Goal: Task Accomplishment & Management: Complete application form

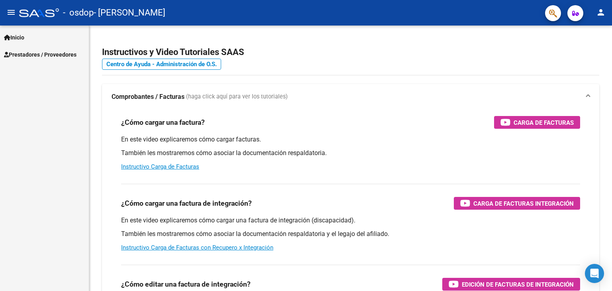
click at [29, 58] on span "Prestadores / Proveedores" at bounding box center [40, 54] width 73 height 9
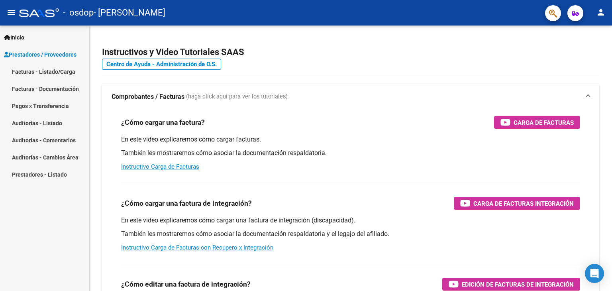
click at [49, 70] on link "Facturas - Listado/Carga" at bounding box center [44, 71] width 89 height 17
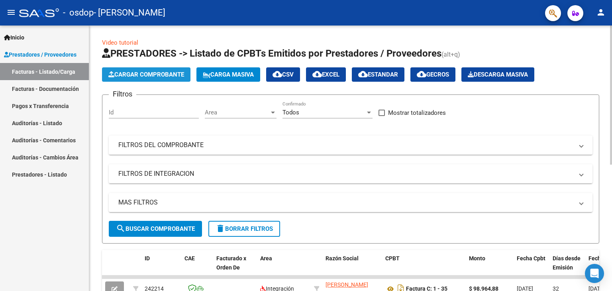
click at [145, 76] on span "Cargar Comprobante" at bounding box center [146, 74] width 76 height 7
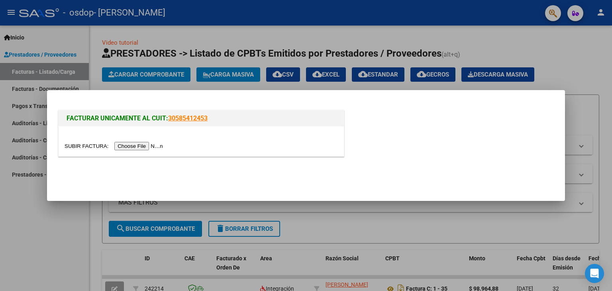
click at [149, 146] on input "file" at bounding box center [115, 146] width 101 height 8
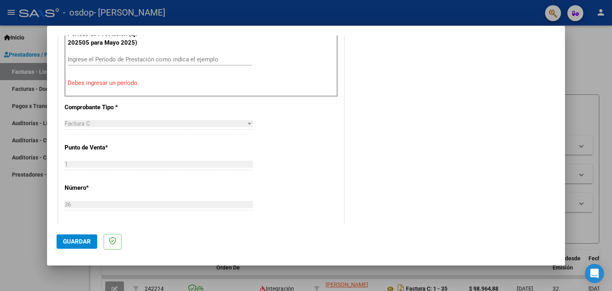
scroll to position [182, 0]
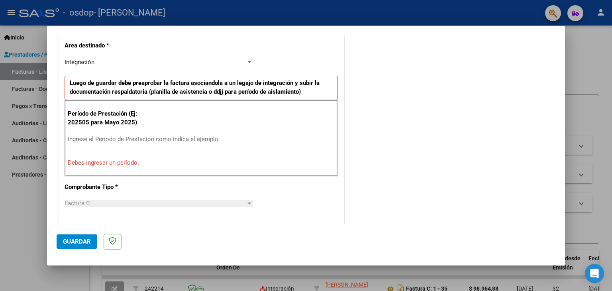
click at [150, 144] on div "Ingrese el Período de Prestación como indica el ejemplo" at bounding box center [160, 139] width 184 height 12
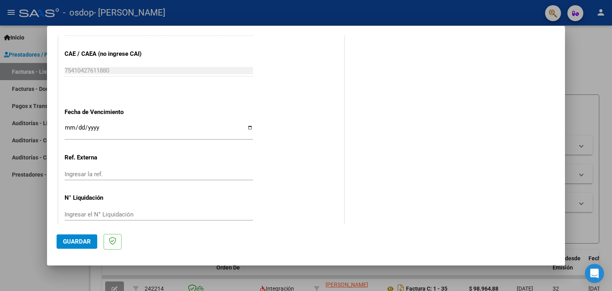
scroll to position [511, 0]
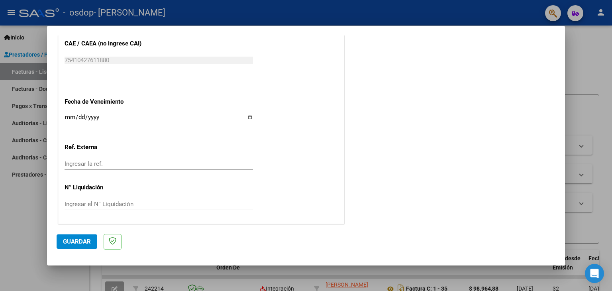
type input "202509"
click at [85, 243] on span "Guardar" at bounding box center [77, 241] width 28 height 7
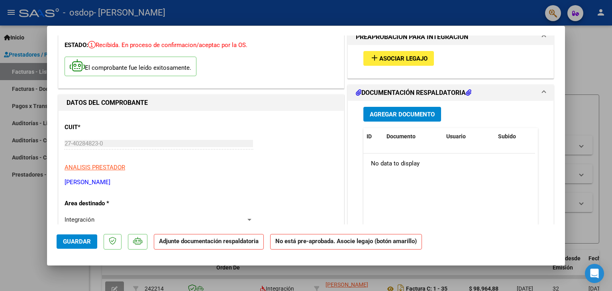
scroll to position [0, 0]
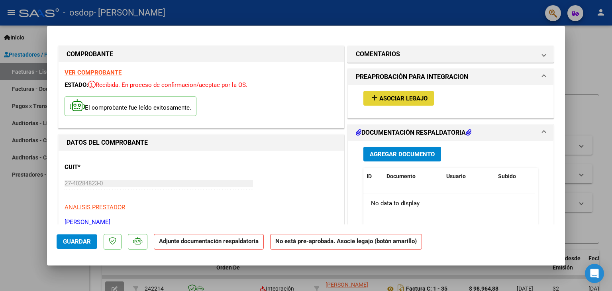
click at [419, 99] on span "Asociar Legajo" at bounding box center [403, 98] width 48 height 7
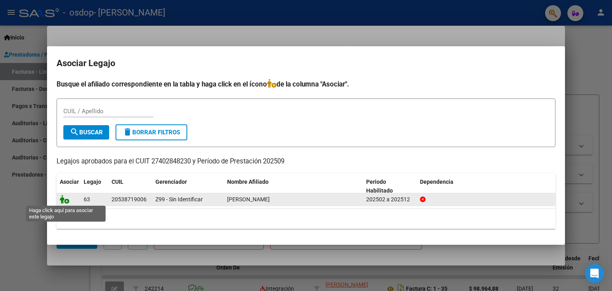
click at [64, 201] on icon at bounding box center [65, 199] width 10 height 9
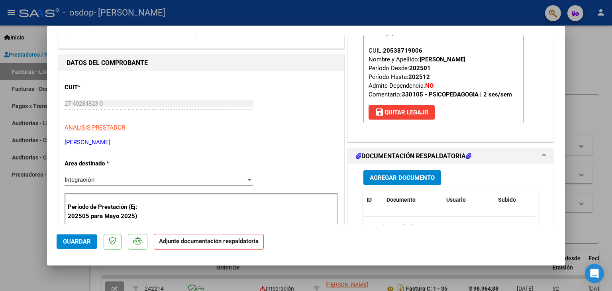
scroll to position [120, 0]
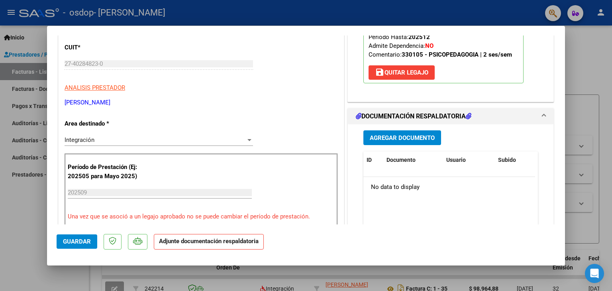
click at [408, 139] on span "Agregar Documento" at bounding box center [402, 137] width 65 height 7
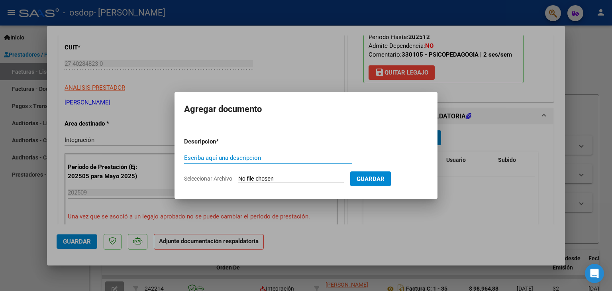
click at [298, 158] on input "Escriba aquí una descripcion" at bounding box center [268, 157] width 168 height 7
type input "Planilla de asistencia mes de septiembre del afiliado [PERSON_NAME]"
click at [261, 181] on input "Seleccionar Archivo" at bounding box center [291, 179] width 106 height 8
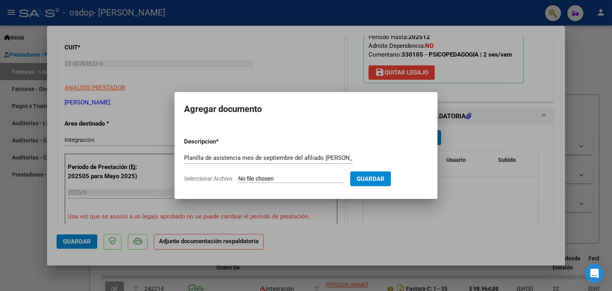
type input "C:\fakepath\WhatsApp Image [DATE] 14.49.09.jpeg"
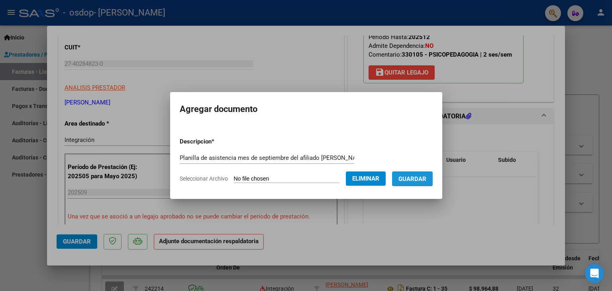
click at [427, 182] on span "Guardar" at bounding box center [413, 178] width 28 height 7
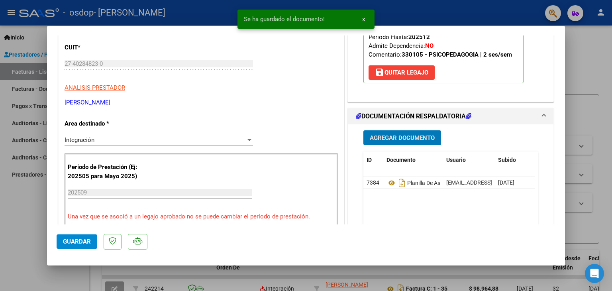
scroll to position [199, 0]
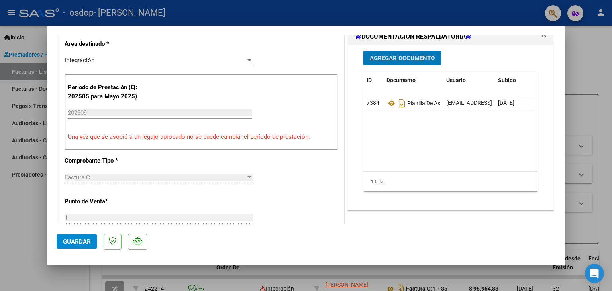
click at [82, 244] on span "Guardar" at bounding box center [77, 241] width 28 height 7
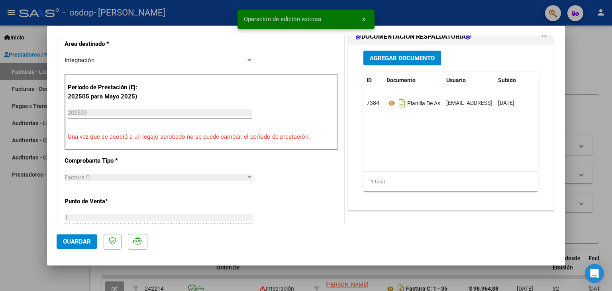
scroll to position [0, 0]
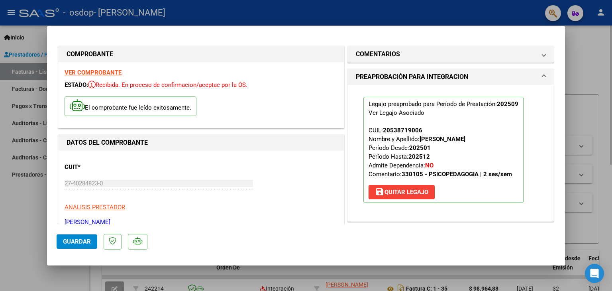
click at [578, 35] on div at bounding box center [306, 145] width 612 height 291
type input "$ 0,00"
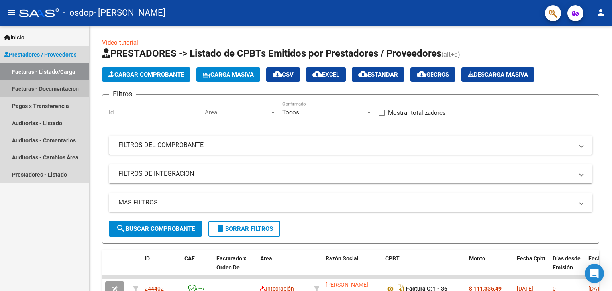
click at [36, 91] on link "Facturas - Documentación" at bounding box center [44, 88] width 89 height 17
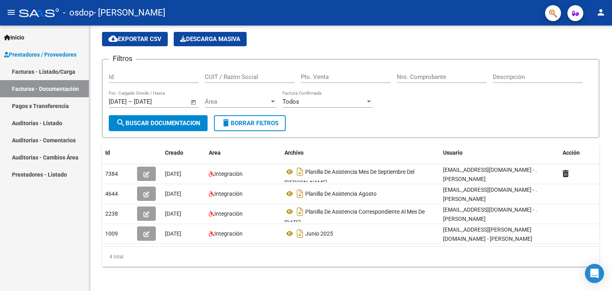
click at [59, 106] on link "Pagos x Transferencia" at bounding box center [44, 105] width 89 height 17
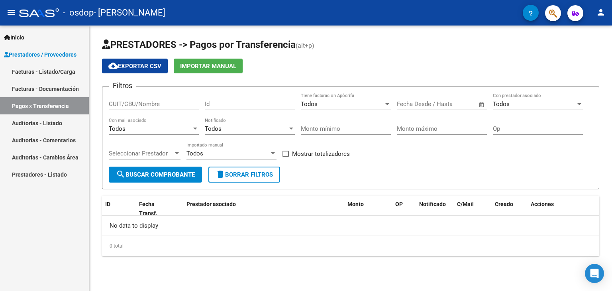
click at [60, 73] on link "Facturas - Listado/Carga" at bounding box center [44, 71] width 89 height 17
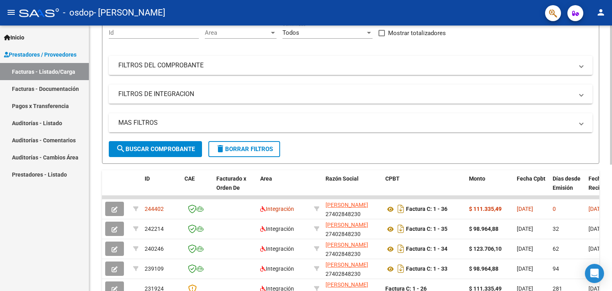
scroll to position [120, 0]
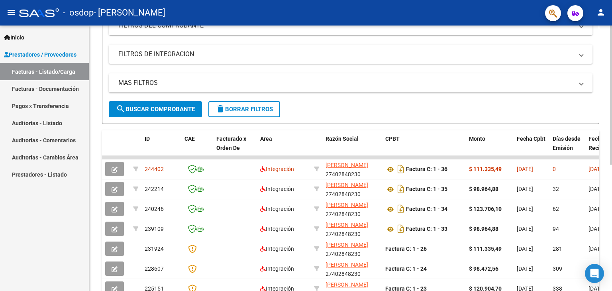
drag, startPoint x: 578, startPoint y: 156, endPoint x: 600, endPoint y: 157, distance: 22.4
click at [600, 157] on div "Video tutorial PRESTADORES -> Listado de CPBTs Emitidos por Prestadores / Prove…" at bounding box center [350, 156] width 523 height 501
drag, startPoint x: 596, startPoint y: 157, endPoint x: 517, endPoint y: 147, distance: 79.1
click at [517, 147] on div "ID CAE Facturado x Orden De Area Razón Social CPBT Monto Fecha Cpbt Días desde …" at bounding box center [350, 255] width 497 height 251
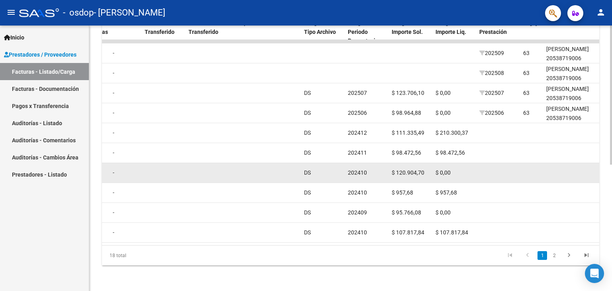
scroll to position [201, 0]
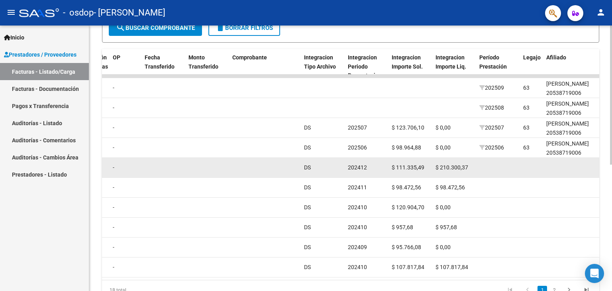
click at [483, 170] on datatable-body-cell at bounding box center [498, 168] width 44 height 20
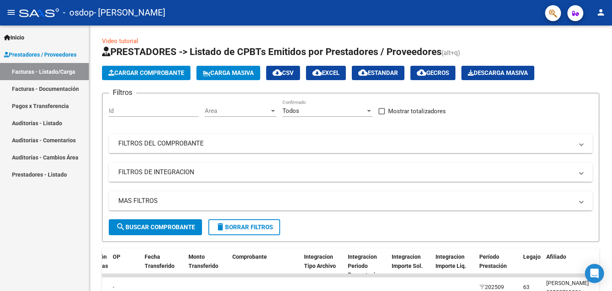
click at [602, 9] on mat-icon "person" at bounding box center [601, 13] width 10 height 10
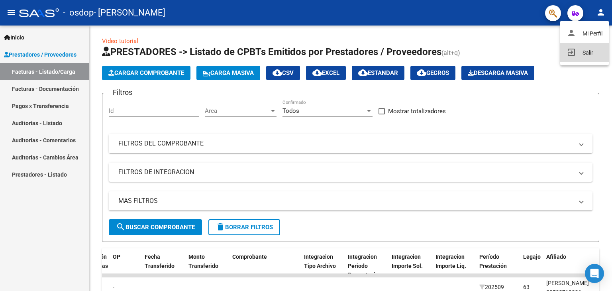
click at [590, 47] on button "exit_to_app Salir" at bounding box center [584, 52] width 49 height 19
